Goal: Information Seeking & Learning: Compare options

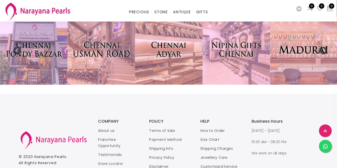
scroll to position [1067, 0]
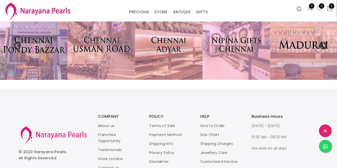
click at [27, 57] on img at bounding box center [34, 44] width 74 height 78
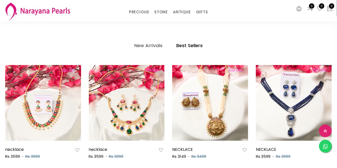
scroll to position [240, 0]
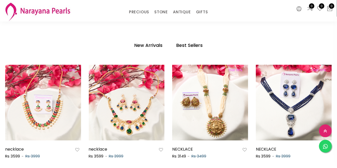
click at [145, 46] on h4 "New Arrivals" at bounding box center [148, 45] width 28 height 6
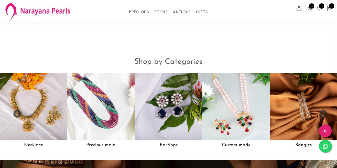
scroll to position [376, 0]
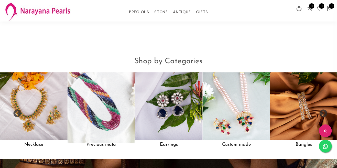
click at [102, 112] on img at bounding box center [101, 106] width 74 height 74
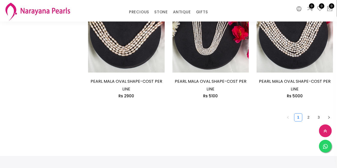
scroll to position [741, 0]
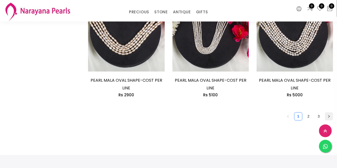
click at [327, 119] on button "button" at bounding box center [329, 116] width 8 height 8
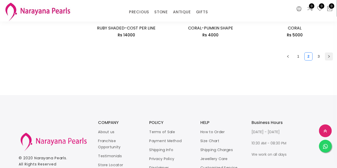
scroll to position [754, 0]
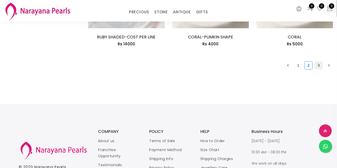
click at [320, 66] on link "3" at bounding box center [319, 66] width 8 height 8
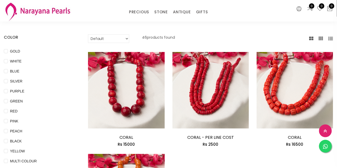
scroll to position [27, 0]
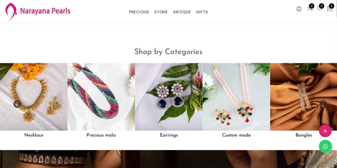
scroll to position [382, 0]
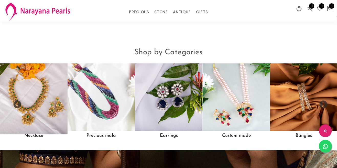
click at [32, 103] on img at bounding box center [34, 97] width 74 height 74
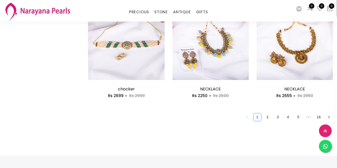
scroll to position [685, 0]
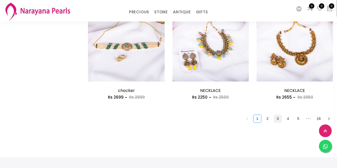
click at [278, 118] on link "3" at bounding box center [278, 119] width 8 height 8
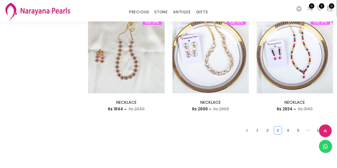
scroll to position [675, 0]
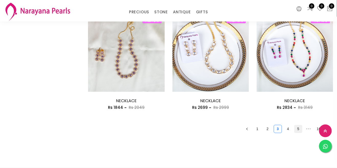
click at [298, 132] on link "5" at bounding box center [298, 129] width 8 height 8
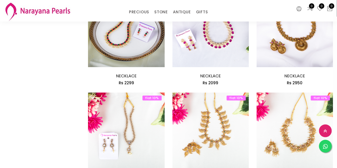
scroll to position [293, 0]
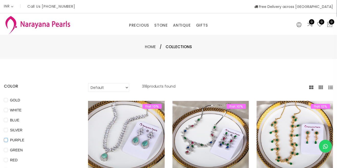
click at [7, 147] on input "PURPLE" at bounding box center [6, 144] width 4 height 12
checkbox input "true"
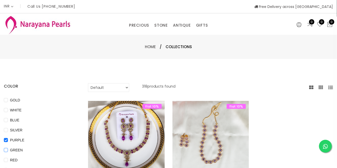
click at [13, 149] on span "GREEN" at bounding box center [16, 150] width 17 height 6
click at [8, 149] on input "GREEN" at bounding box center [6, 154] width 4 height 12
checkbox input "true"
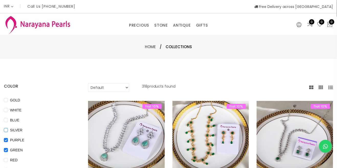
click at [5, 138] on input "SILVER" at bounding box center [6, 134] width 4 height 12
checkbox input "true"
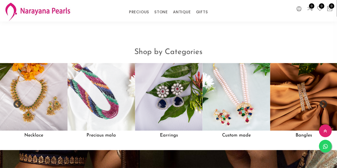
scroll to position [588, 0]
